Goal: Communication & Community: Ask a question

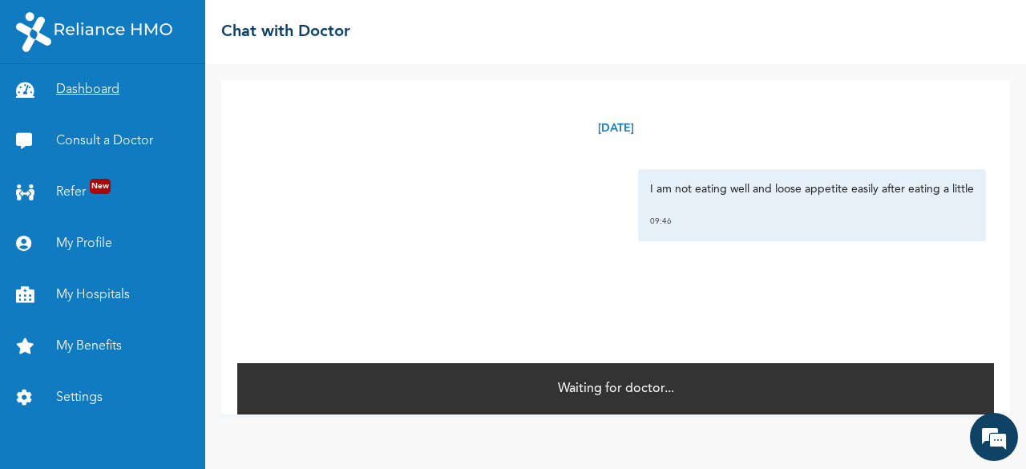
click at [120, 84] on link "Dashboard" at bounding box center [102, 89] width 205 height 51
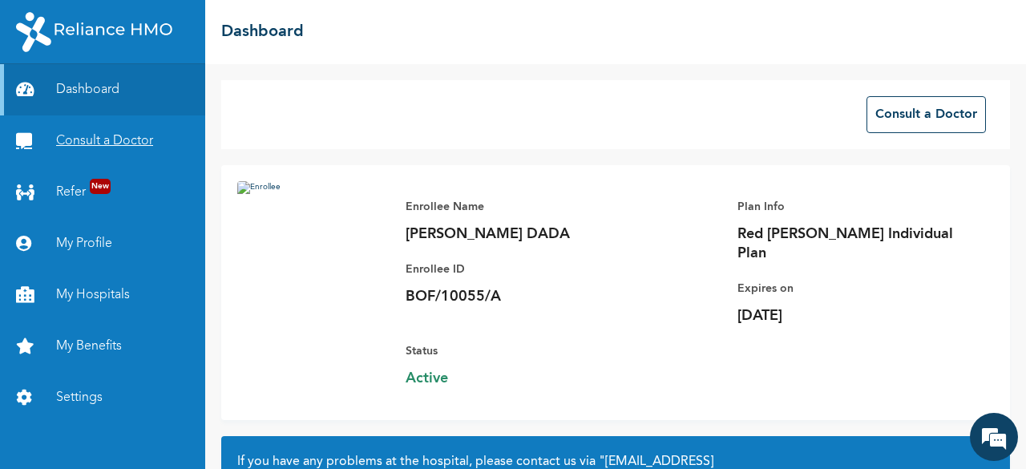
click at [115, 131] on link "Consult a Doctor" at bounding box center [102, 140] width 205 height 51
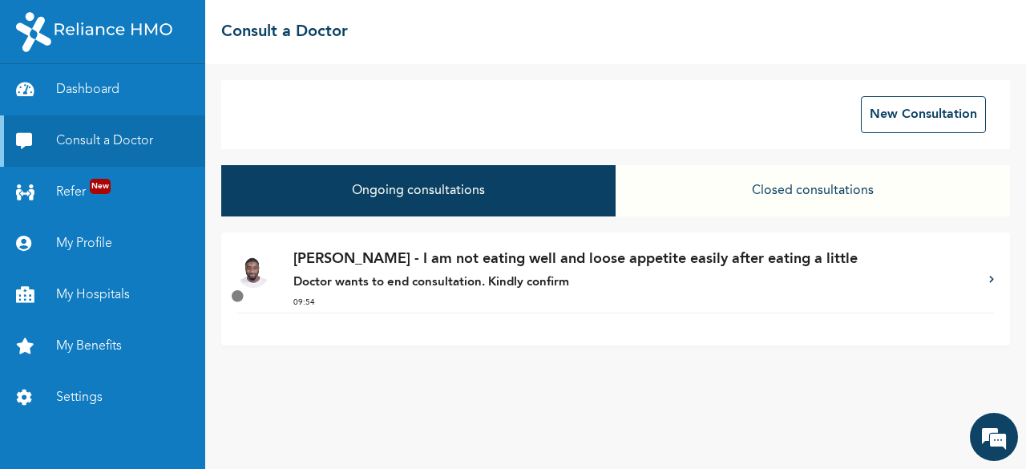
click at [837, 276] on p "Doctor wants to end consultation. Kindly confirm" at bounding box center [633, 283] width 680 height 18
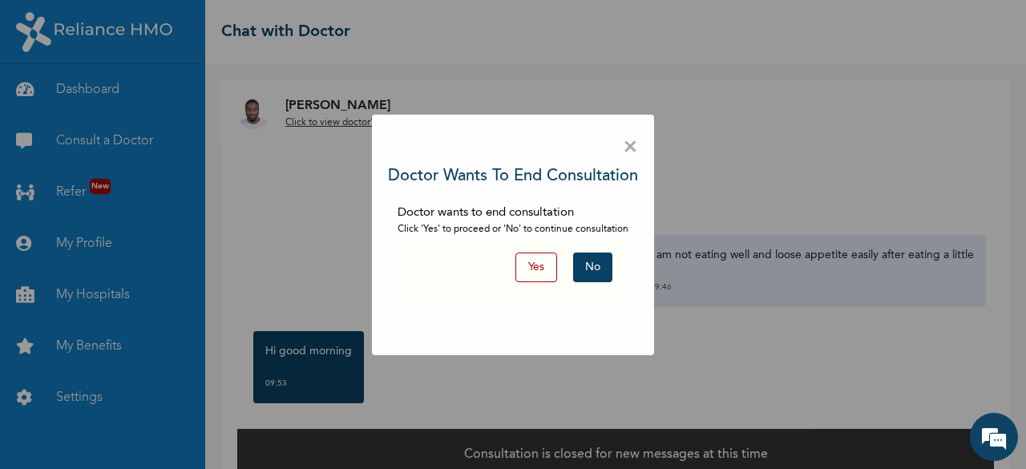
scroll to position [27, 0]
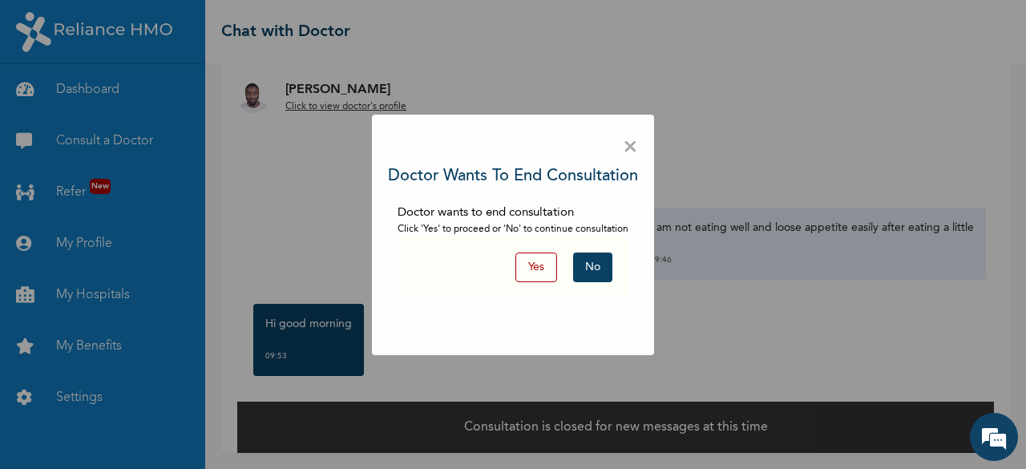
click at [590, 263] on button "No" at bounding box center [592, 268] width 39 height 30
click at [545, 264] on button "Yes" at bounding box center [537, 268] width 42 height 30
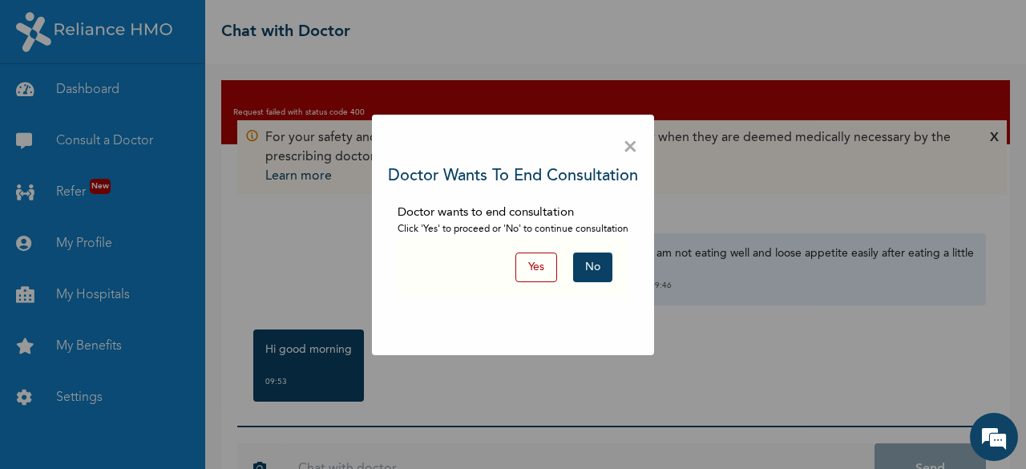
scroll to position [58, 0]
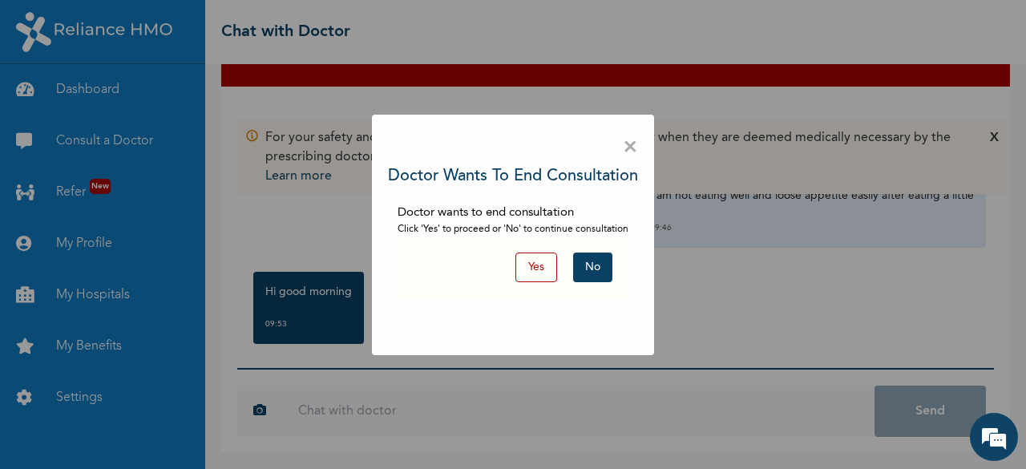
click at [632, 148] on span "×" at bounding box center [630, 148] width 15 height 34
click at [540, 273] on button "Yes" at bounding box center [537, 268] width 42 height 30
click at [640, 148] on div "× Doctor wants to end consultation Doctor wants to end consultation Click 'Yes'…" at bounding box center [513, 235] width 282 height 241
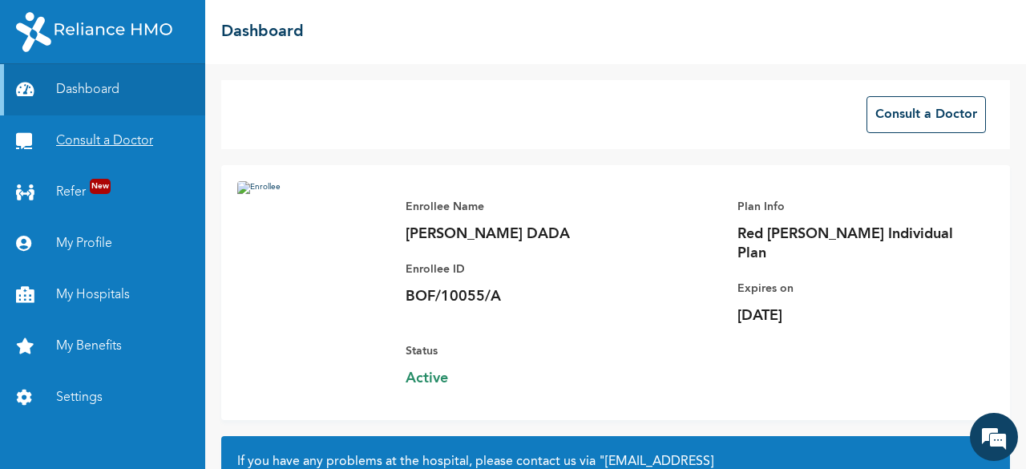
click at [97, 145] on link "Consult a Doctor" at bounding box center [102, 140] width 205 height 51
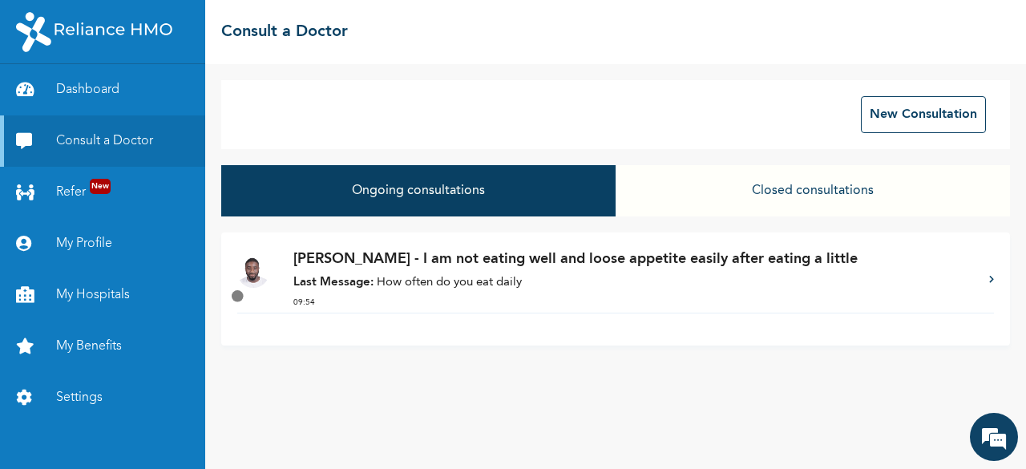
click at [976, 277] on div "Dr. Adoki - I am not eating well and loose appetite easily after eating a littl…" at bounding box center [615, 281] width 757 height 64
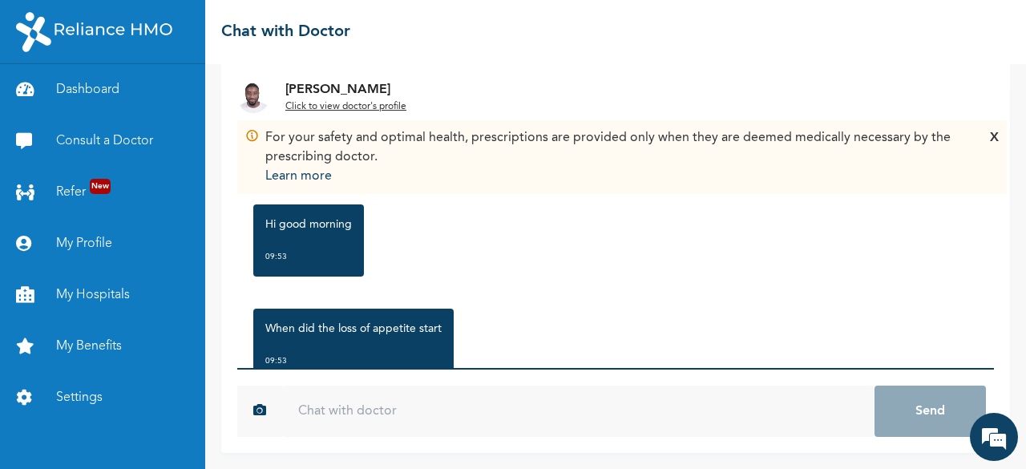
scroll to position [69, 0]
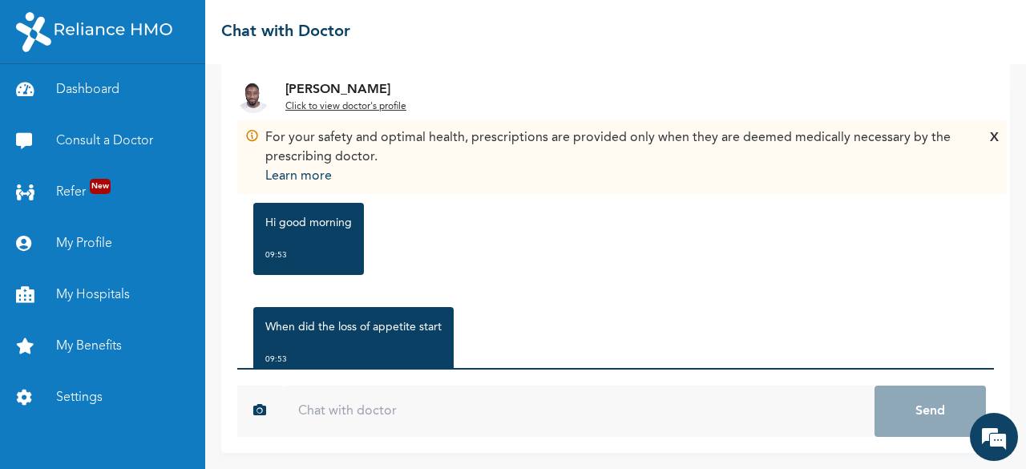
click at [998, 140] on div "X" at bounding box center [994, 157] width 9 height 58
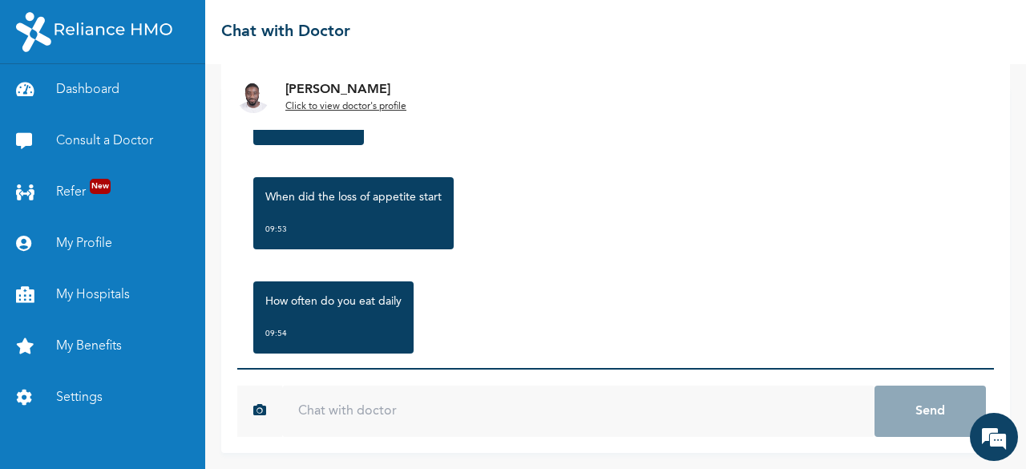
scroll to position [228, 0]
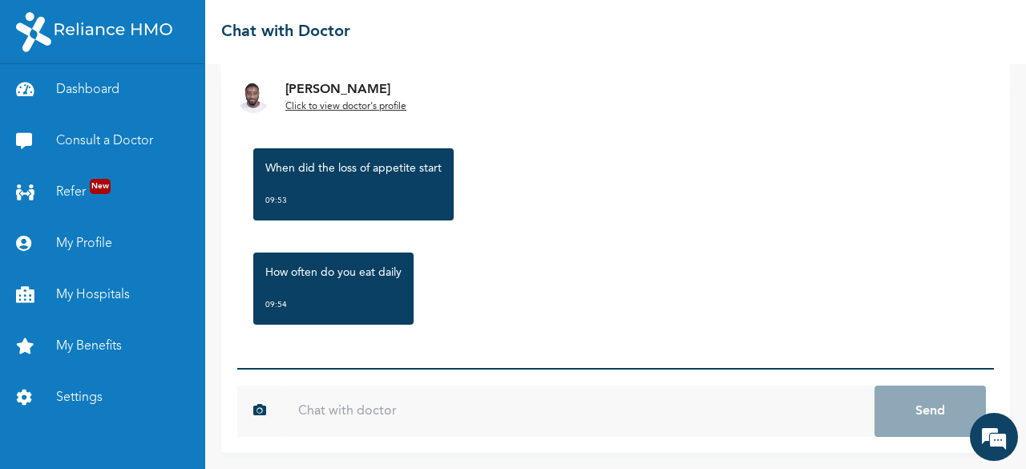
click at [358, 407] on input "text" at bounding box center [578, 411] width 593 height 51
click at [403, 408] on input "text" at bounding box center [578, 411] width 593 height 51
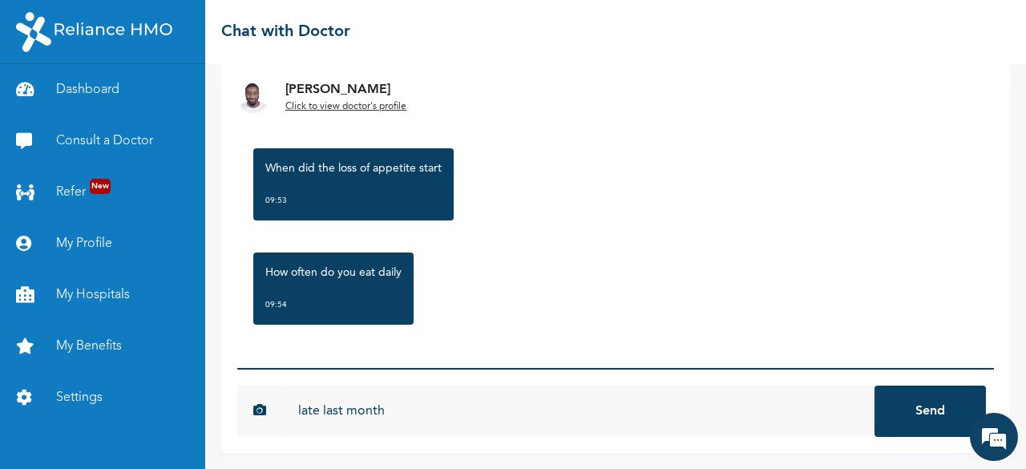
type input "late last month"
click at [893, 413] on button "Send" at bounding box center [930, 411] width 111 height 51
type input "I eat like twice daily"
click at [875, 386] on button "Send" at bounding box center [930, 411] width 111 height 51
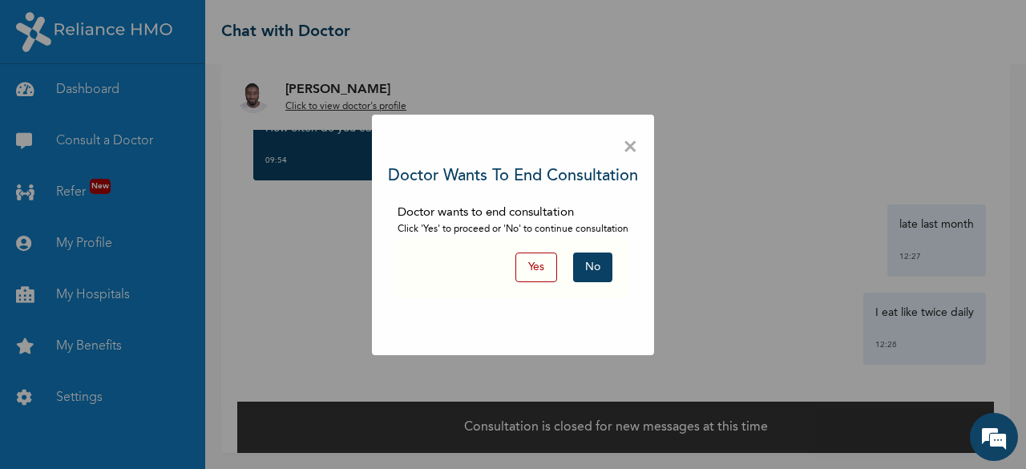
scroll to position [27, 0]
click at [625, 147] on span "×" at bounding box center [630, 148] width 15 height 34
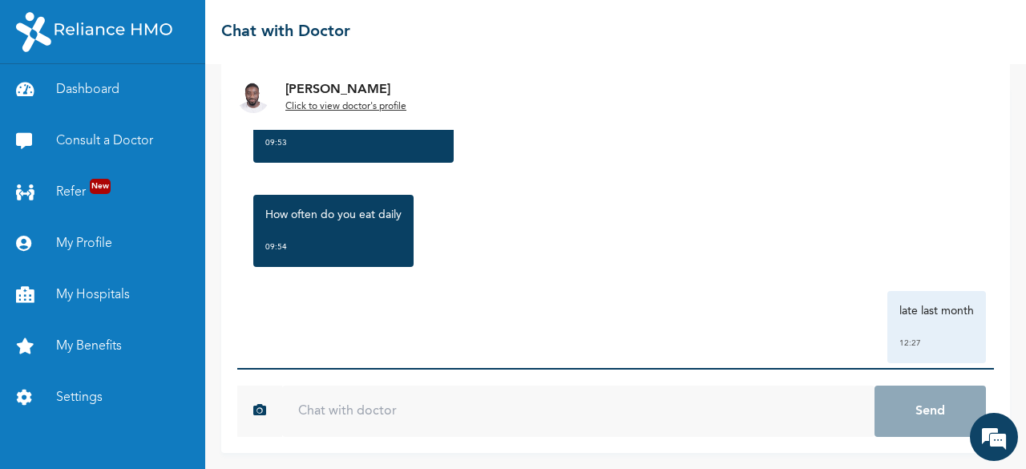
scroll to position [404, 0]
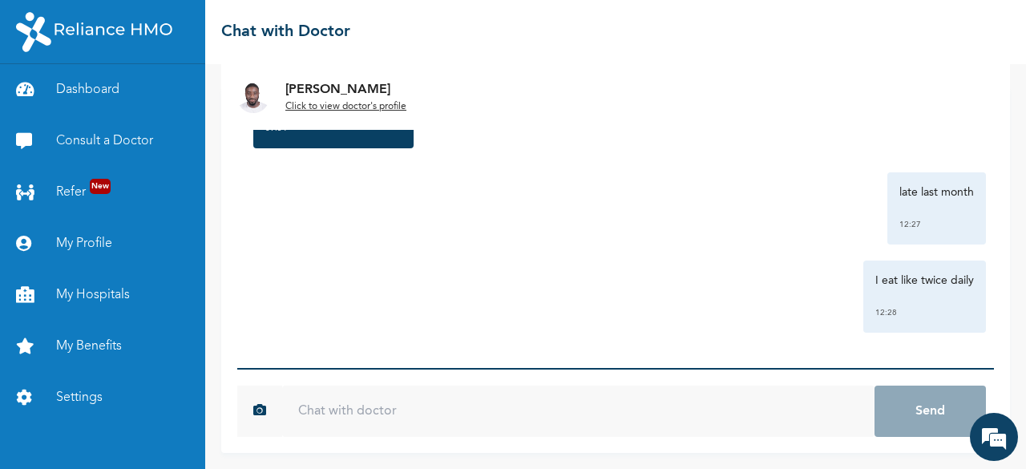
click at [341, 107] on u "Click to view doctor's profile" at bounding box center [345, 107] width 121 height 10
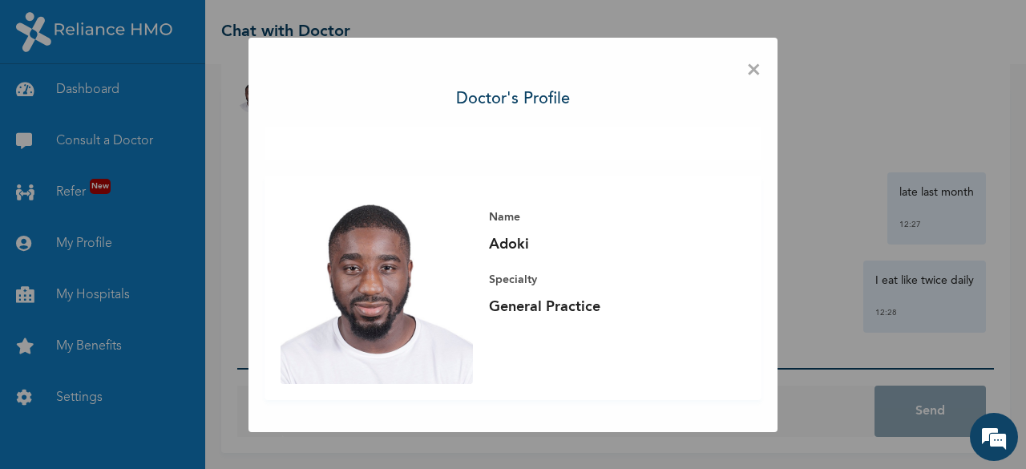
click at [755, 67] on span "×" at bounding box center [754, 71] width 15 height 34
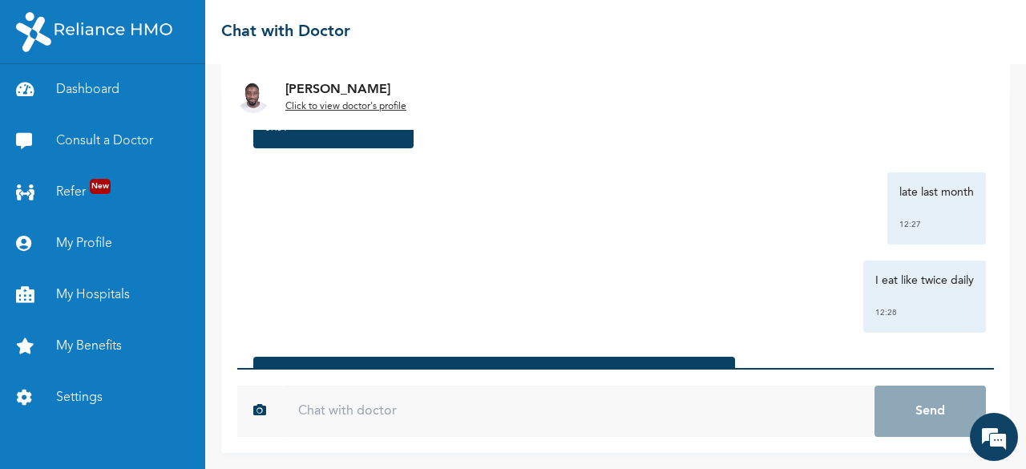
scroll to position [27, 0]
